Goal: Task Accomplishment & Management: Manage account settings

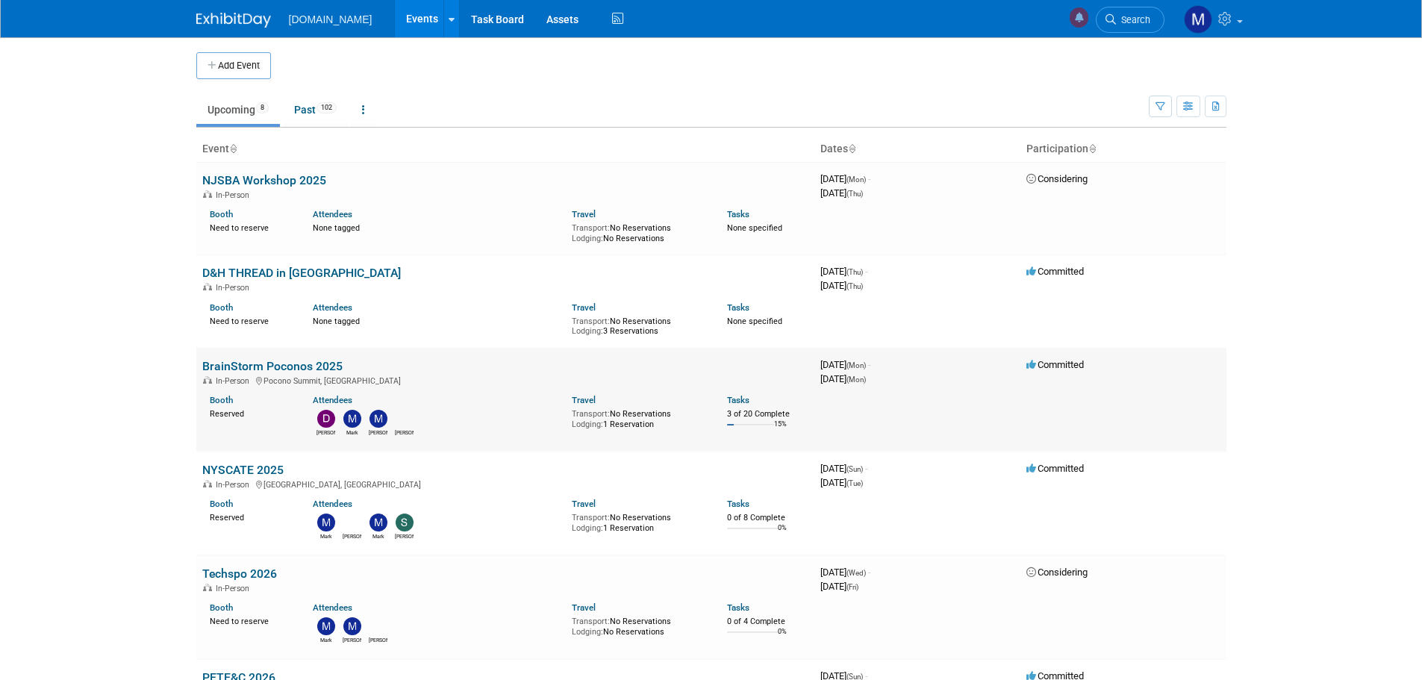
click at [216, 369] on link "BrainStorm Poconos 2025" at bounding box center [272, 366] width 140 height 14
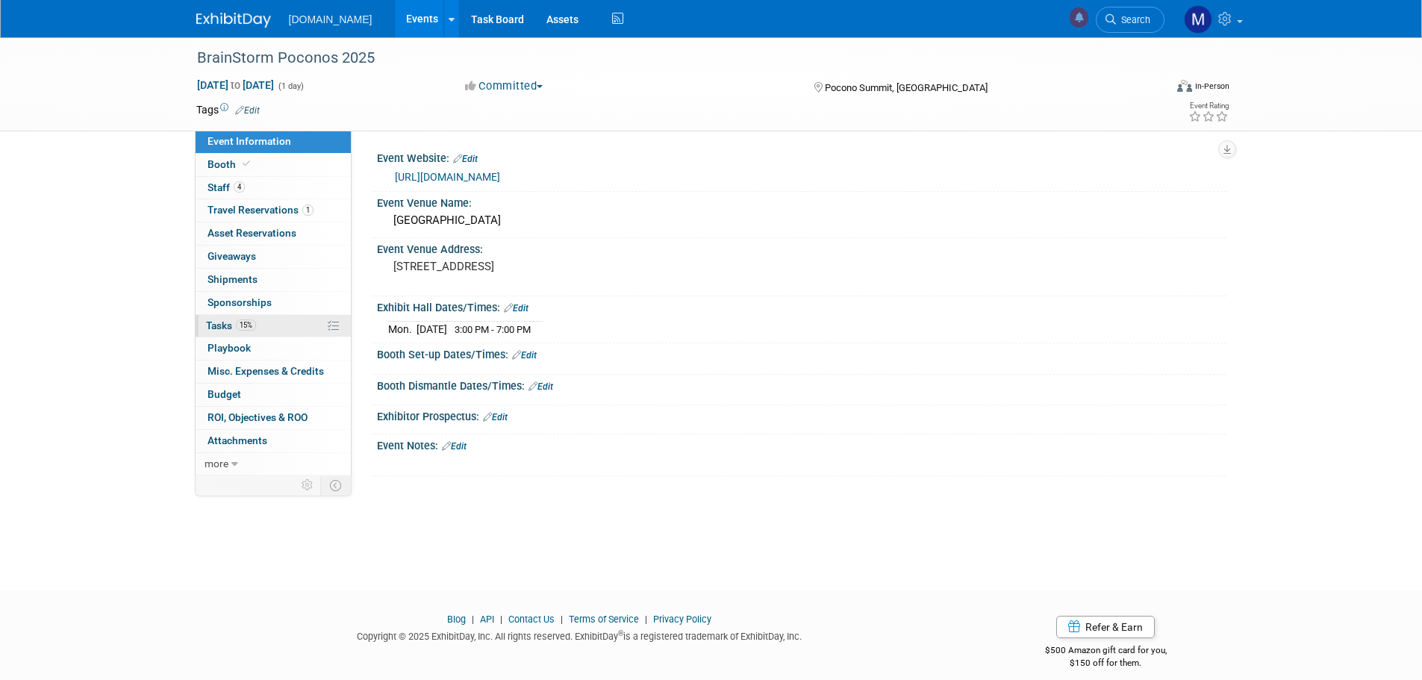
click at [223, 322] on span "Tasks 15%" at bounding box center [231, 325] width 50 height 12
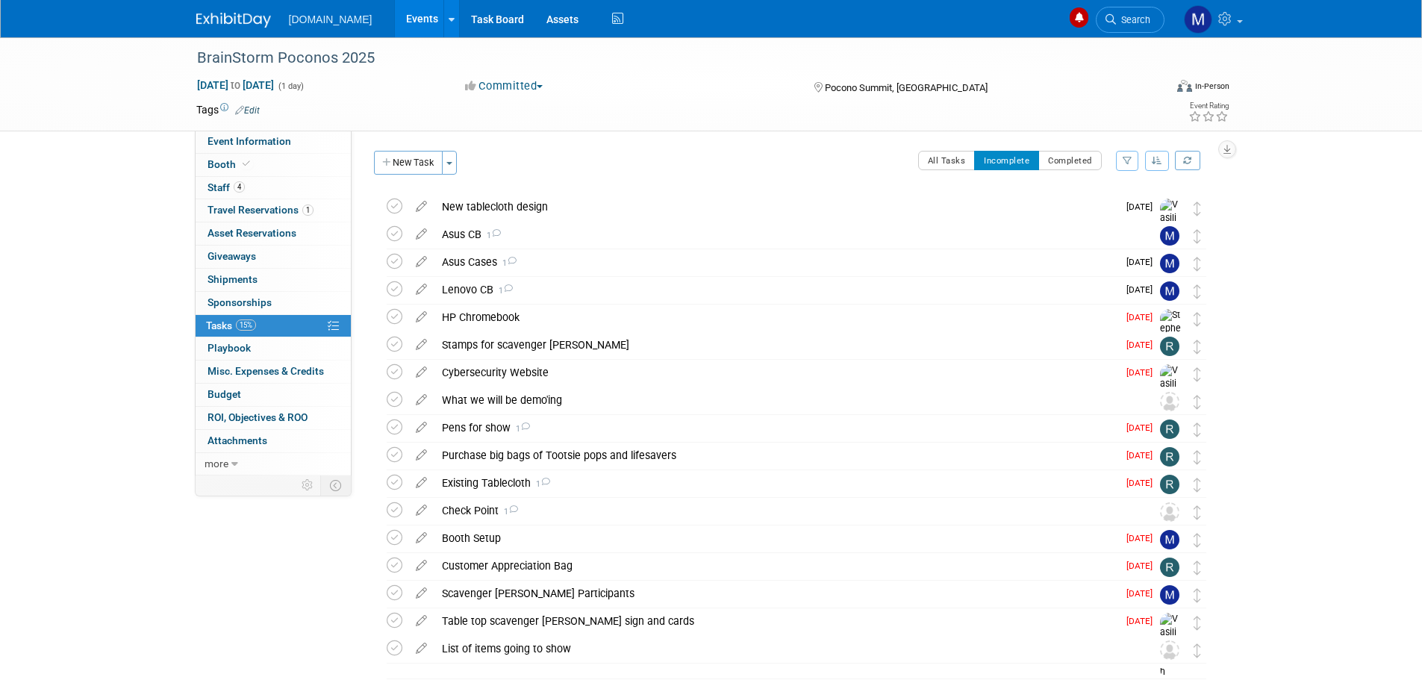
click at [629, 107] on td at bounding box center [657, 109] width 794 height 15
click at [395, 401] on icon at bounding box center [395, 400] width 16 height 16
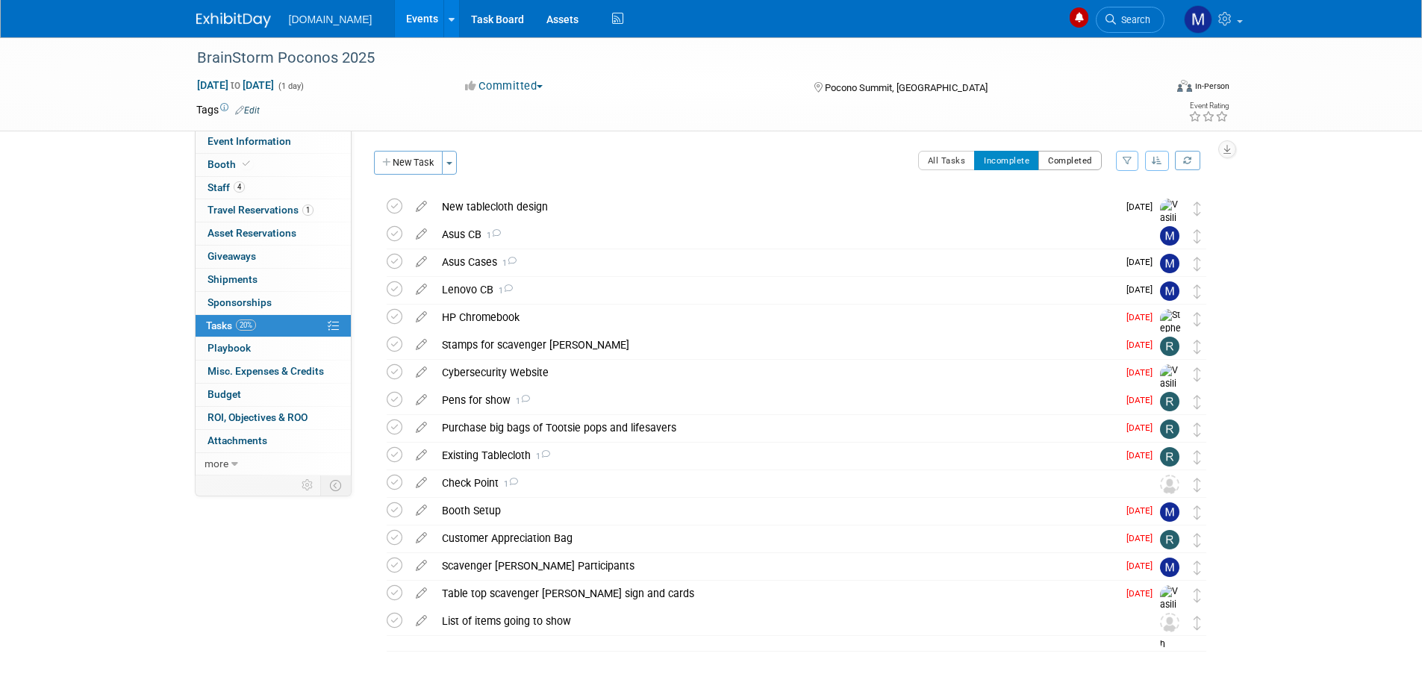
click at [1062, 157] on button "Completed" at bounding box center [1069, 160] width 63 height 19
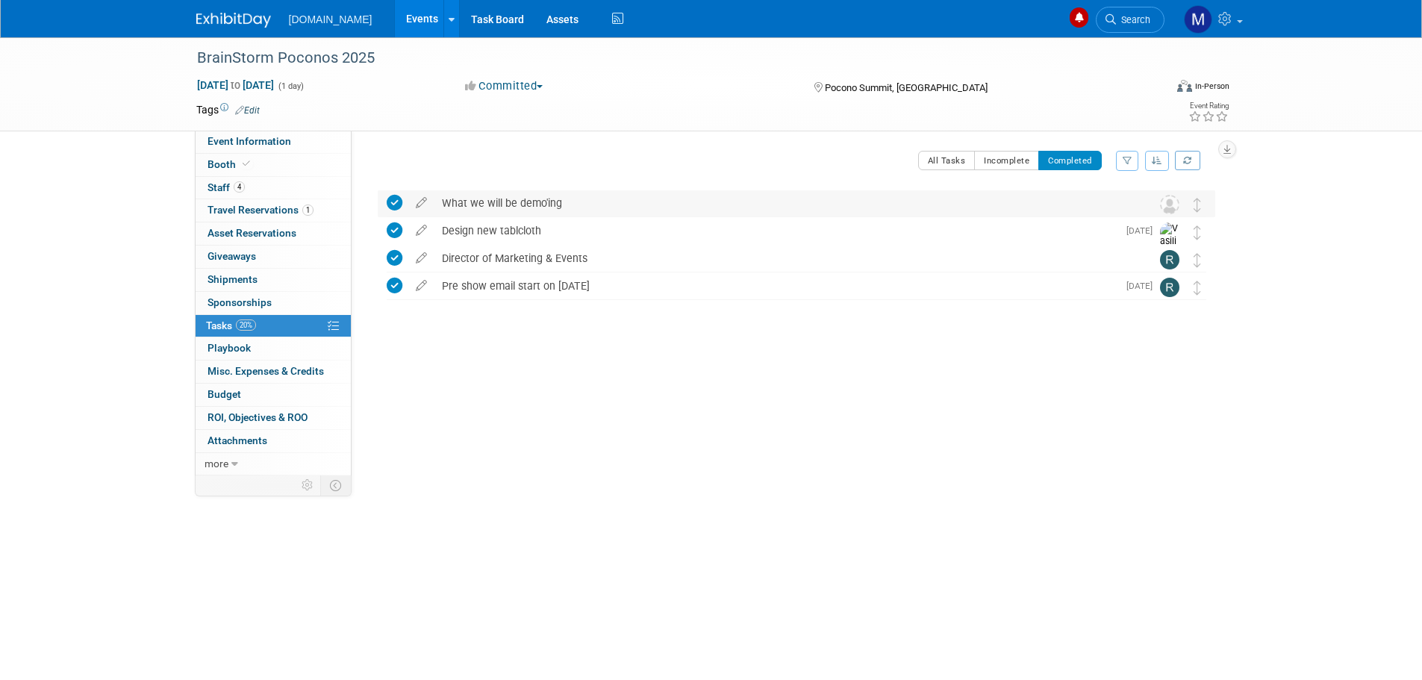
click at [391, 199] on icon at bounding box center [395, 203] width 16 height 16
click at [994, 160] on button "Incomplete" at bounding box center [1006, 160] width 65 height 19
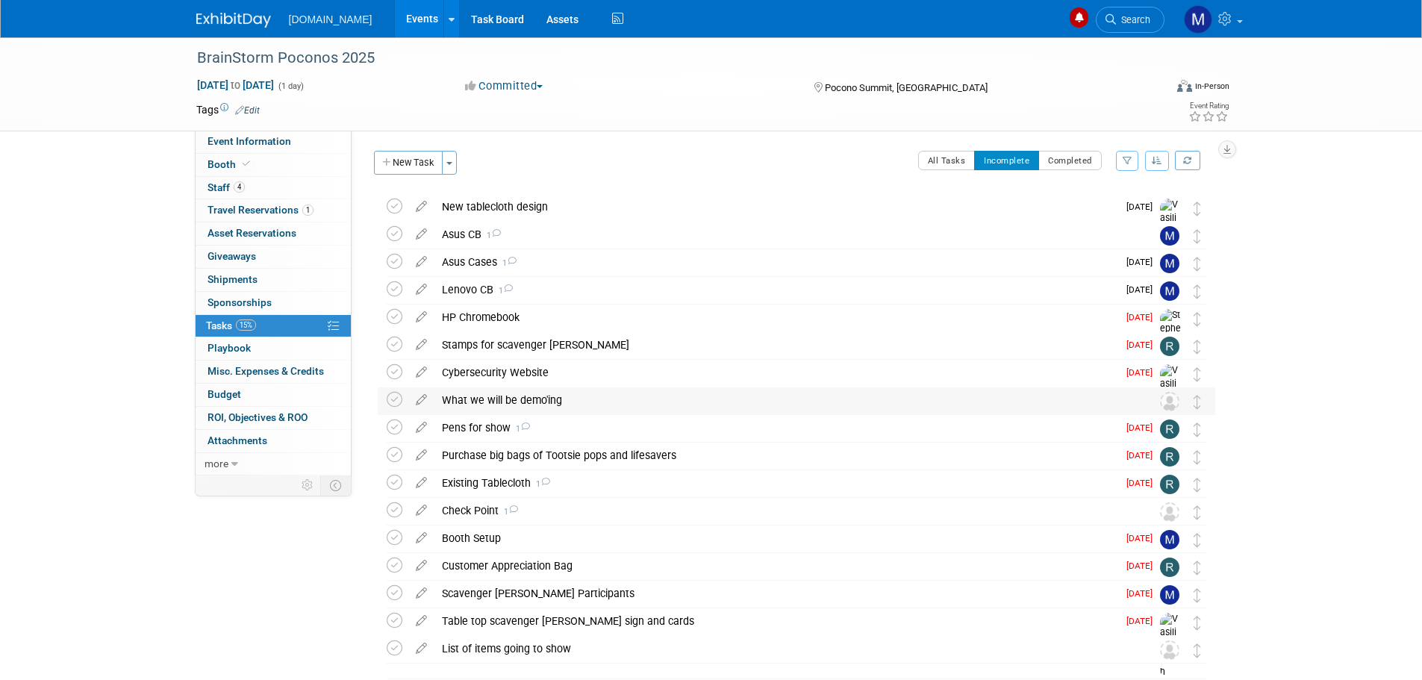
click at [489, 401] on div "What we will be demo'ing" at bounding box center [782, 399] width 696 height 25
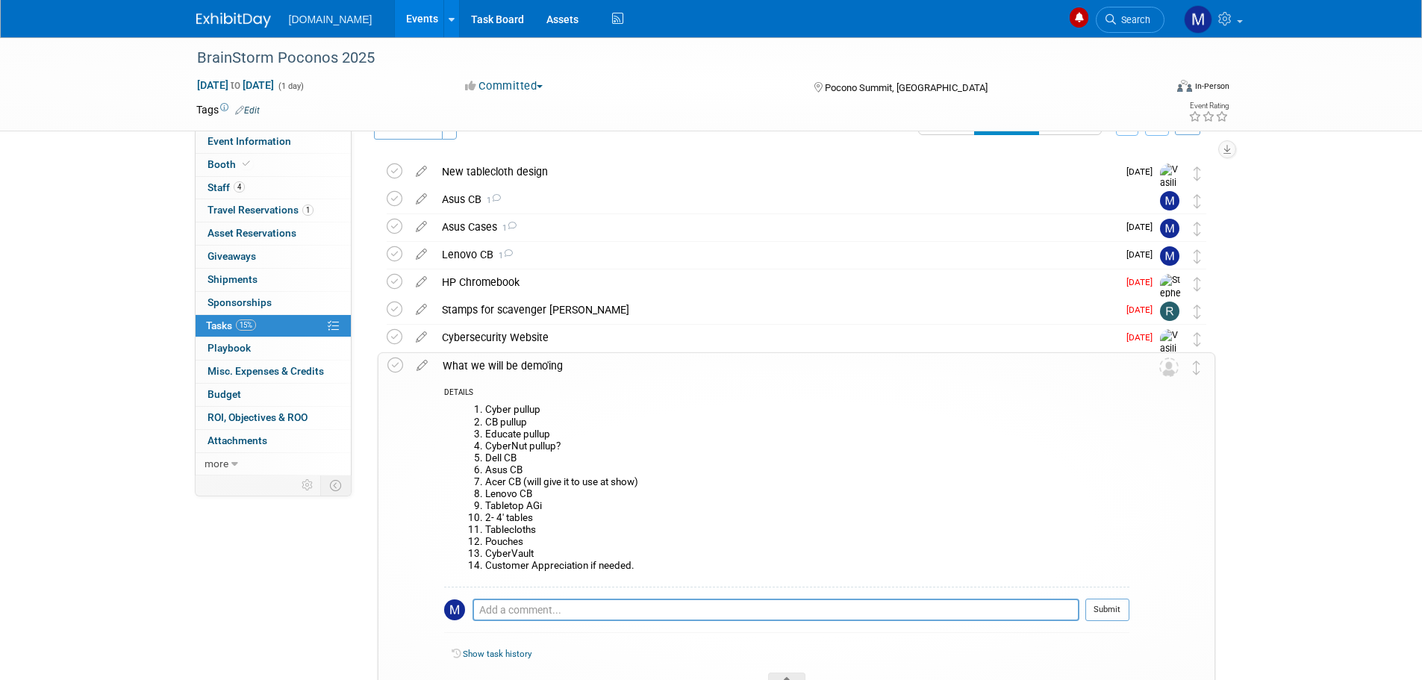
scroll to position [75, 0]
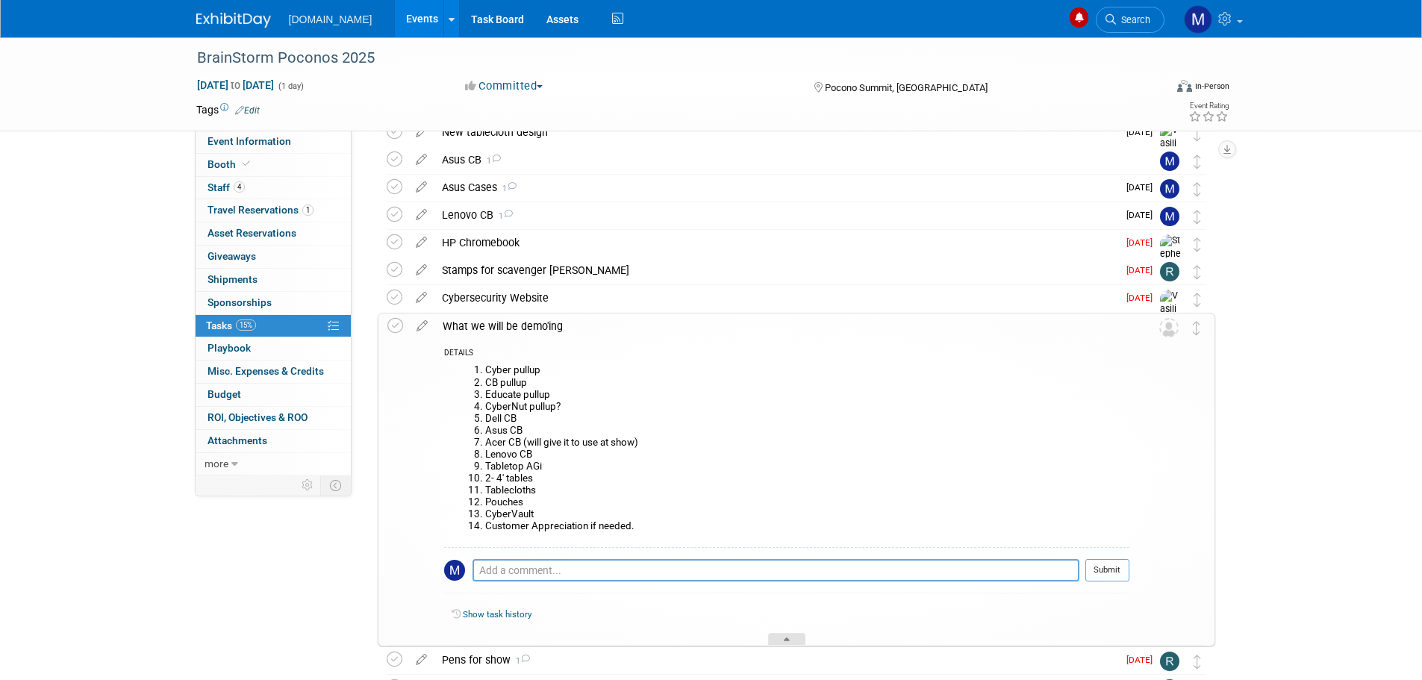
click at [790, 640] on div at bounding box center [786, 639] width 37 height 13
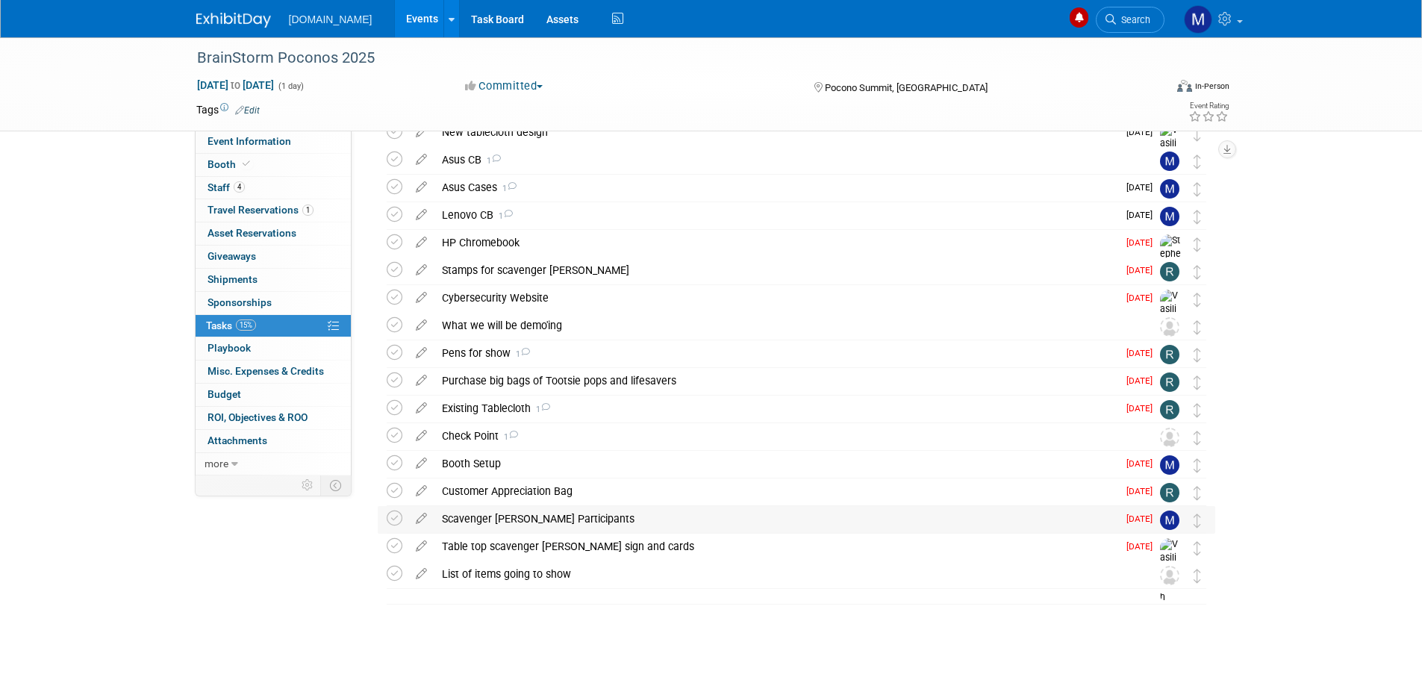
click at [484, 522] on div "Scavenger [PERSON_NAME] Participants" at bounding box center [775, 518] width 683 height 25
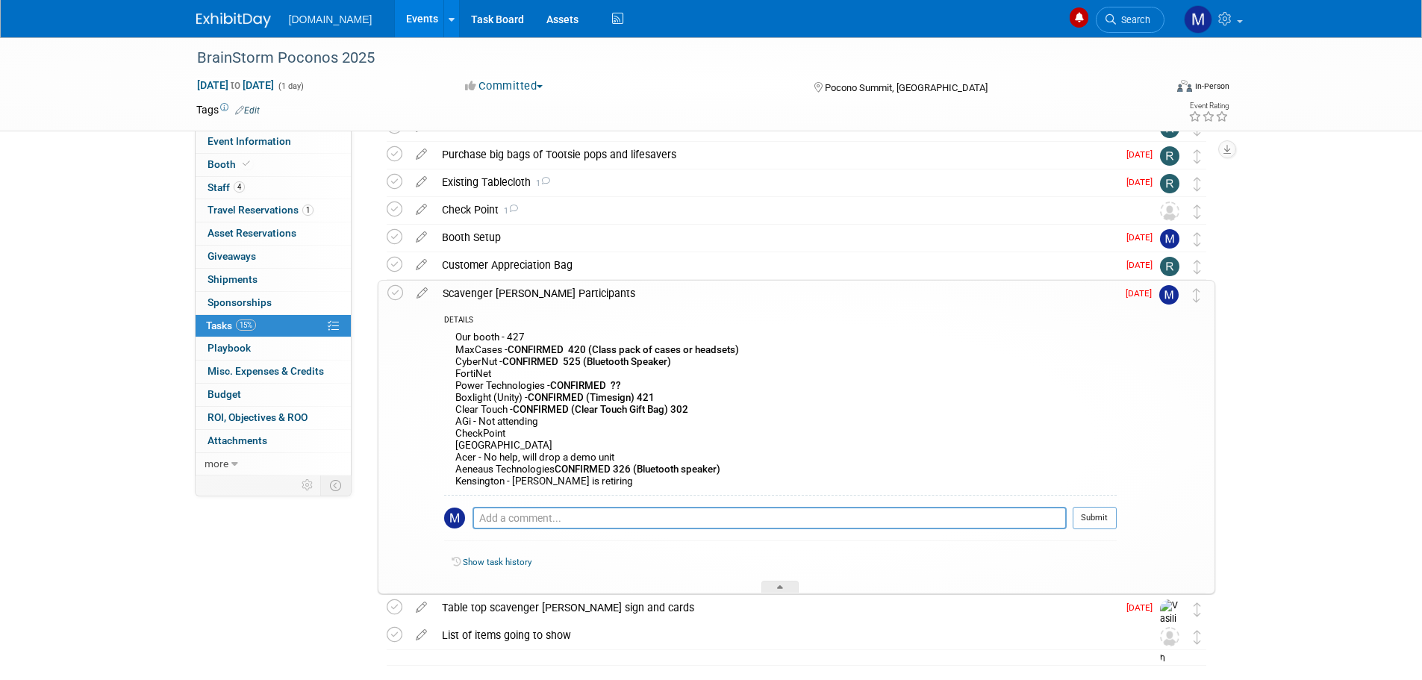
scroll to position [362, 0]
